Goal: Transaction & Acquisition: Purchase product/service

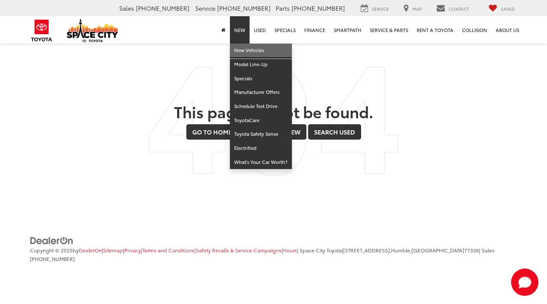
click at [244, 50] on link "New Vehicles" at bounding box center [261, 51] width 62 height 14
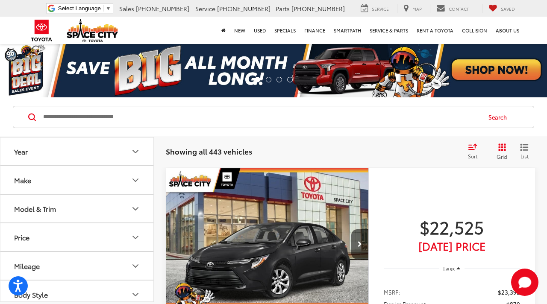
click at [54, 186] on button "Make" at bounding box center [77, 180] width 154 height 28
click at [43, 208] on img at bounding box center [39, 211] width 24 height 20
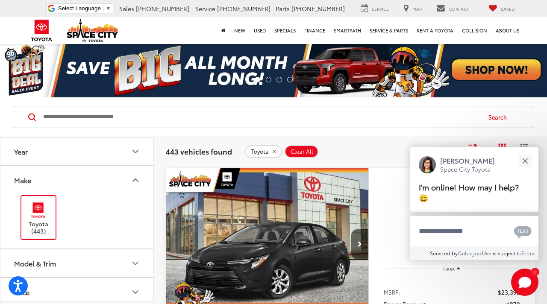
click at [48, 119] on input "Search by Make, Model, or Keyword" at bounding box center [261, 117] width 438 height 21
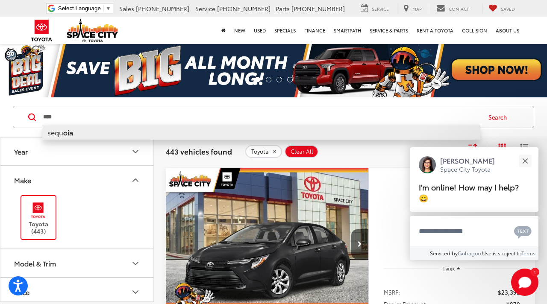
click at [69, 131] on b "oia" at bounding box center [68, 132] width 10 height 10
type input "*******"
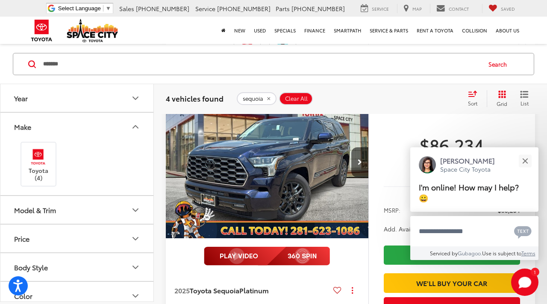
scroll to position [385, 0]
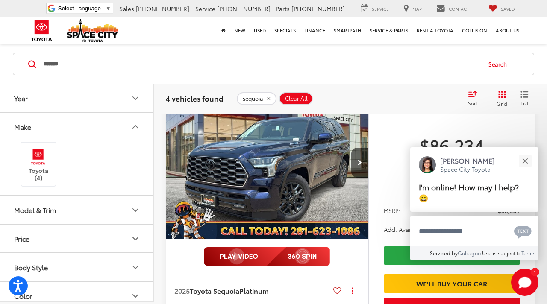
click at [114, 94] on button "Year" at bounding box center [77, 98] width 154 height 28
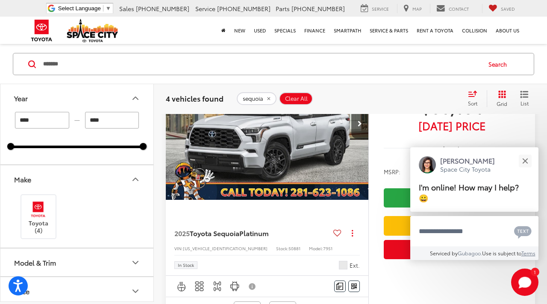
scroll to position [120, 0]
